Goal: Transaction & Acquisition: Purchase product/service

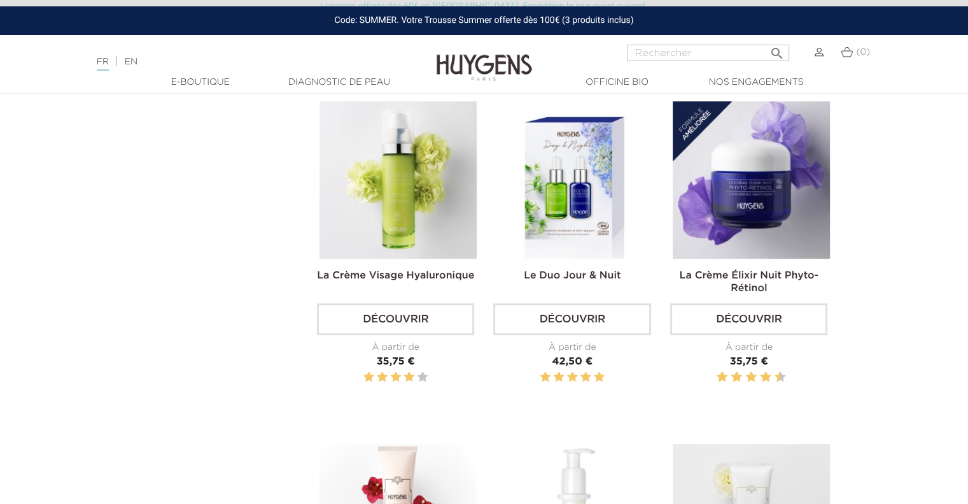
scroll to position [476, 0]
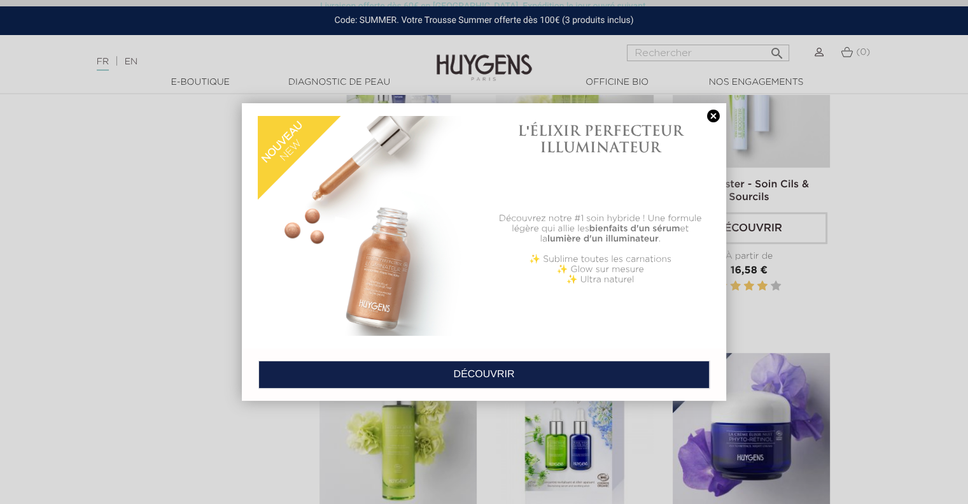
click at [709, 117] on link at bounding box center [714, 116] width 18 height 13
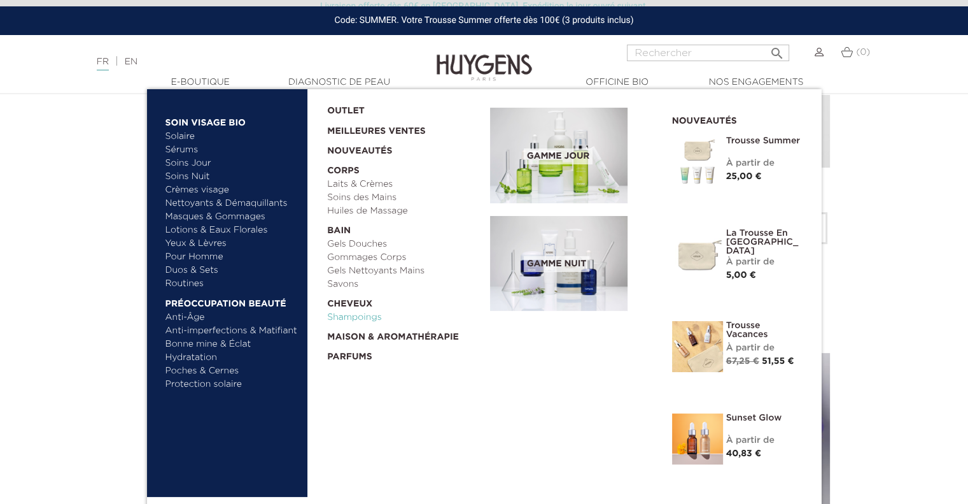
click at [350, 315] on link "Shampoings" at bounding box center [404, 317] width 154 height 13
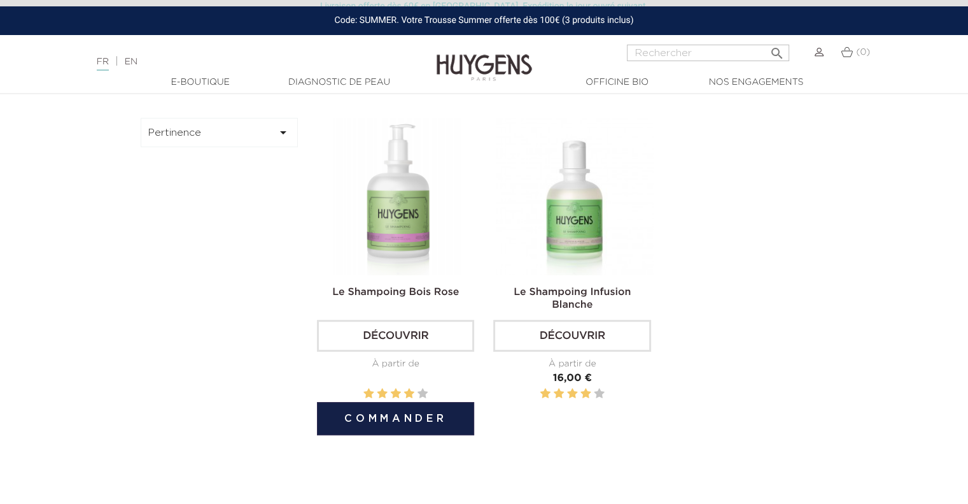
scroll to position [382, 0]
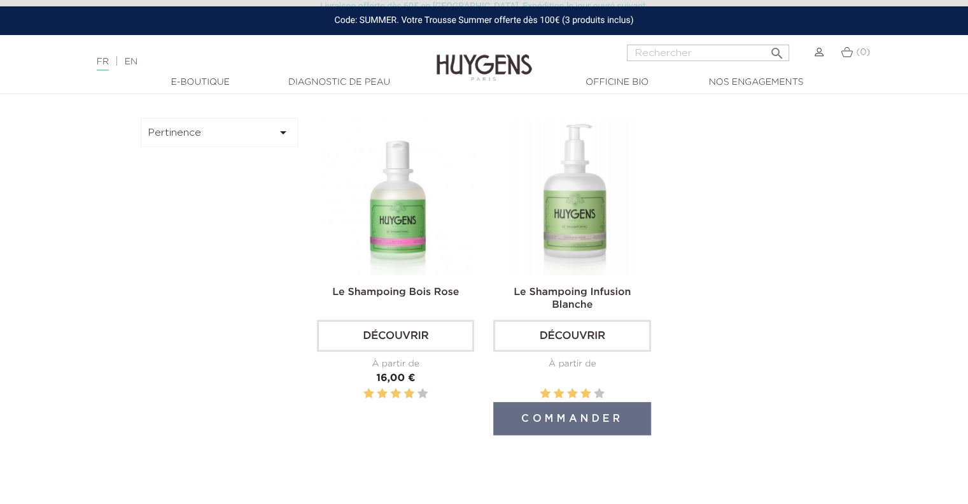
click at [583, 216] on img at bounding box center [574, 196] width 157 height 157
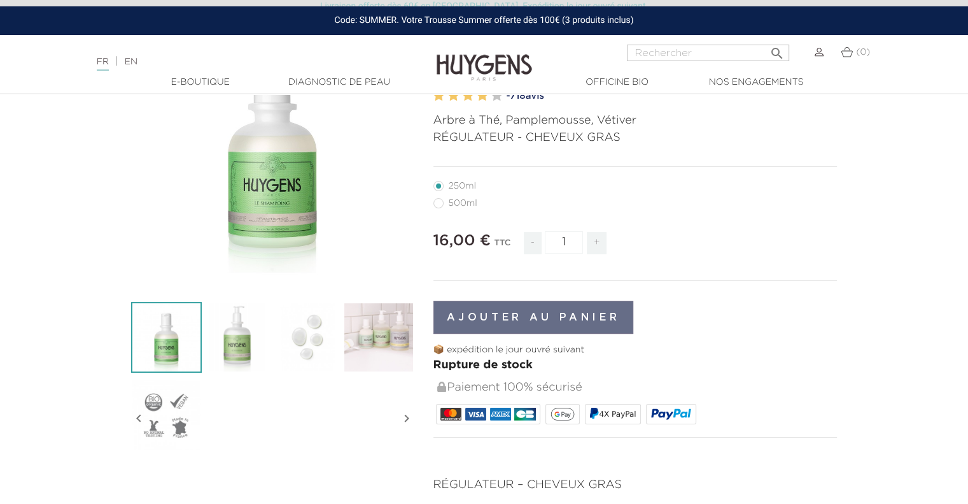
scroll to position [158, 0]
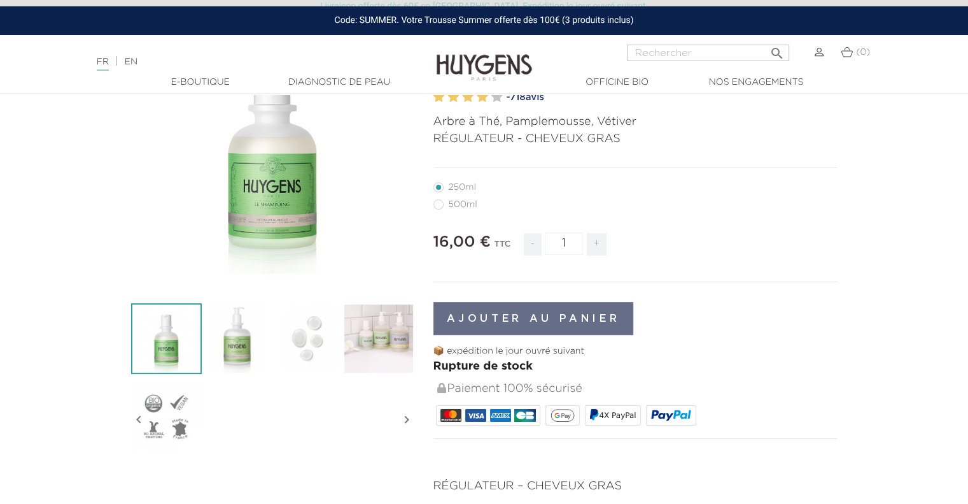
click at [469, 204] on label3"] "500ml" at bounding box center [463, 204] width 59 height 10
radio input "true"
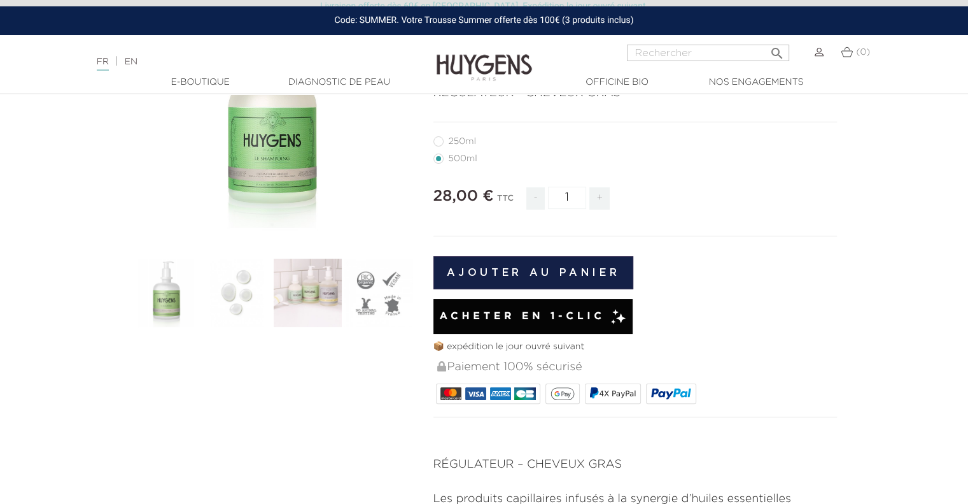
scroll to position [205, 0]
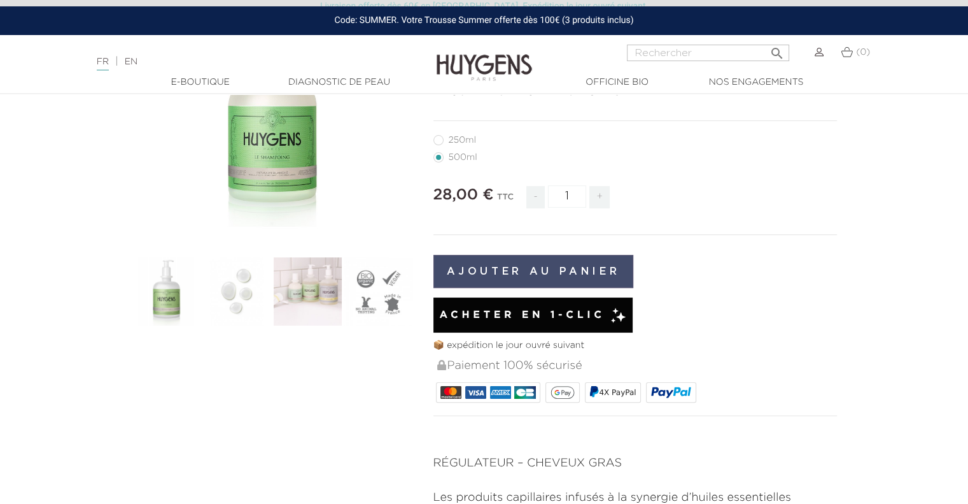
click at [600, 257] on button "Ajouter au panier" at bounding box center [534, 271] width 201 height 33
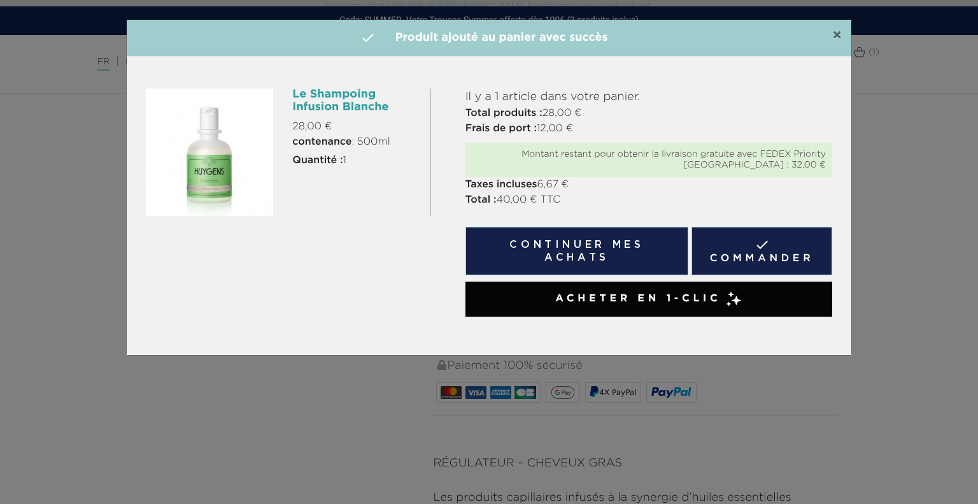
click at [833, 35] on span "×" at bounding box center [837, 35] width 10 height 15
